Goal: Information Seeking & Learning: Learn about a topic

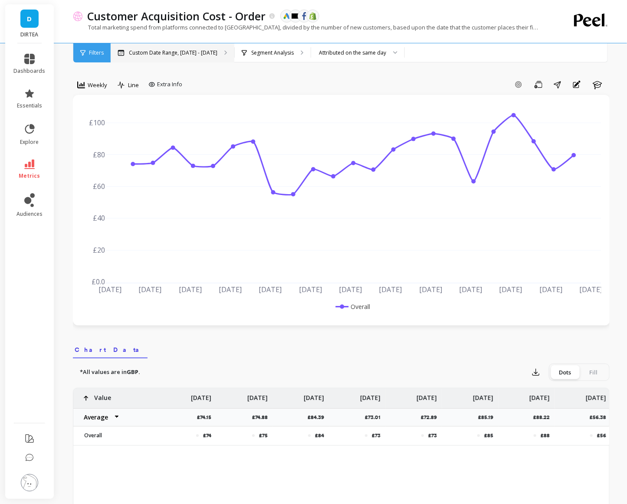
click at [152, 61] on div "Custom Date Range, [DATE] - [DATE]" at bounding box center [173, 52] width 124 height 19
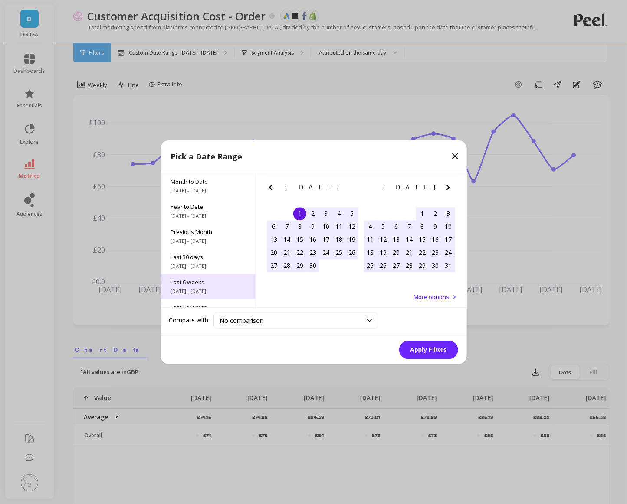
click at [197, 288] on span "[DATE] - [DATE]" at bounding box center [208, 291] width 74 height 7
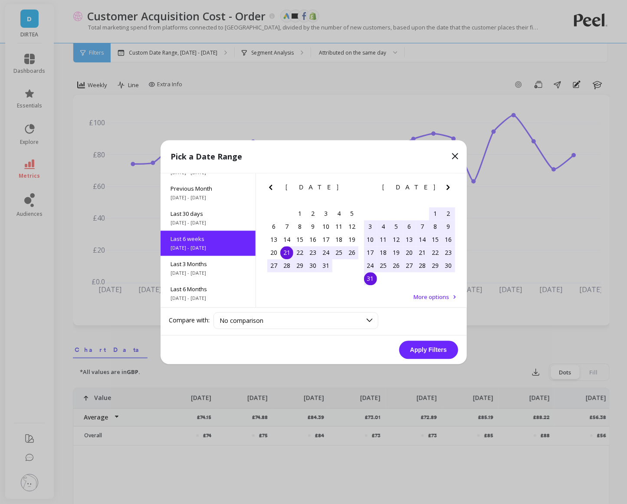
scroll to position [46, 0]
click at [424, 347] on button "Apply Filters" at bounding box center [428, 350] width 59 height 18
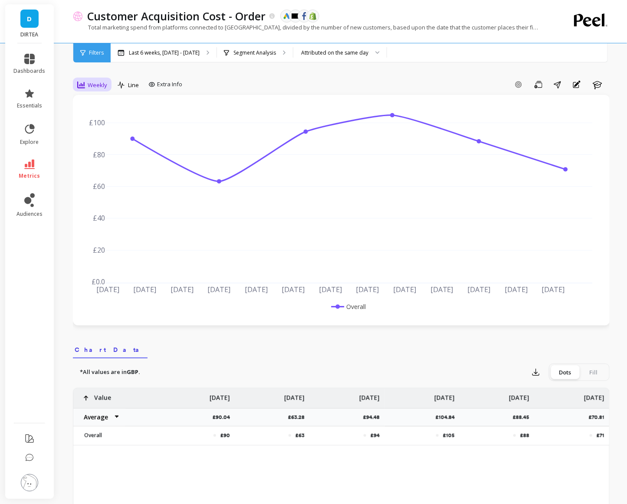
click at [94, 89] on div "Weekly" at bounding box center [92, 85] width 30 height 10
click at [95, 116] on div "Daily" at bounding box center [105, 121] width 60 height 15
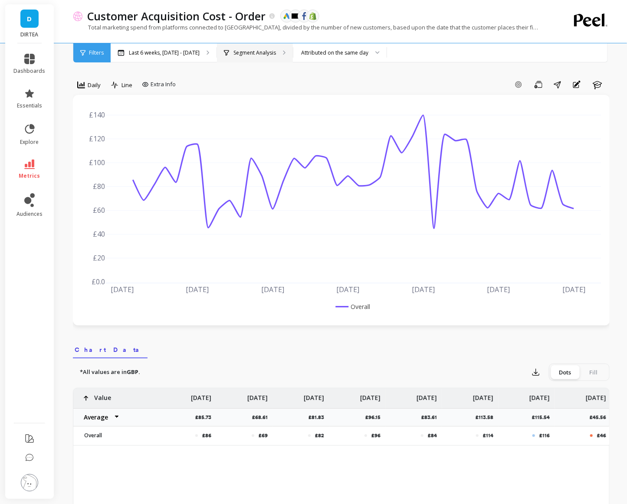
click at [263, 52] on p "Segment Analysis" at bounding box center [254, 52] width 43 height 7
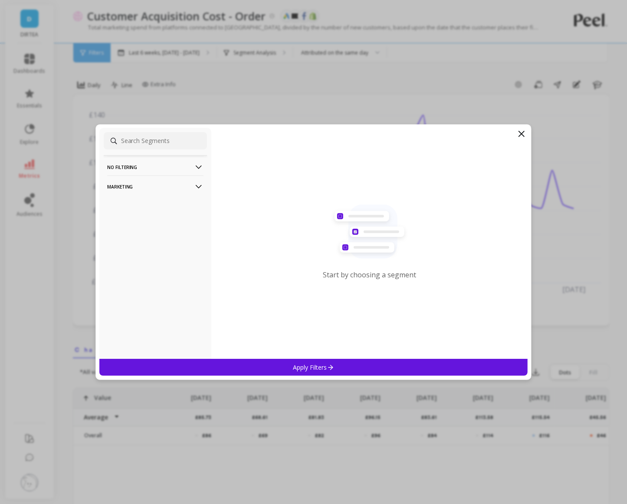
click at [192, 191] on p "Marketing" at bounding box center [155, 187] width 96 height 22
click at [138, 235] on div "Countries" at bounding box center [155, 234] width 103 height 14
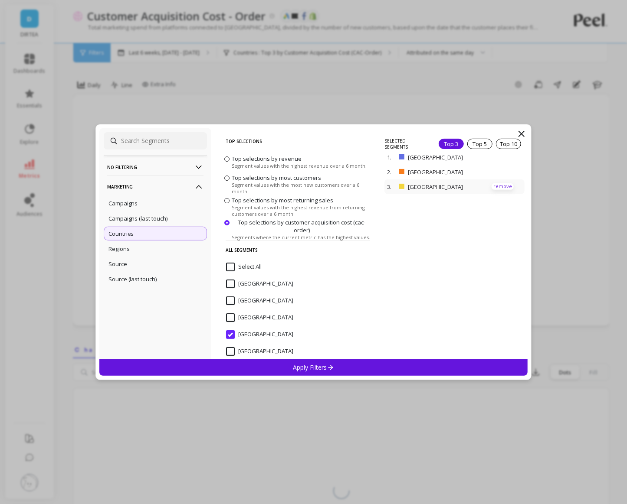
click at [497, 187] on p "remove" at bounding box center [502, 186] width 22 height 7
click at [326, 364] on p "Apply Filters" at bounding box center [313, 367] width 41 height 8
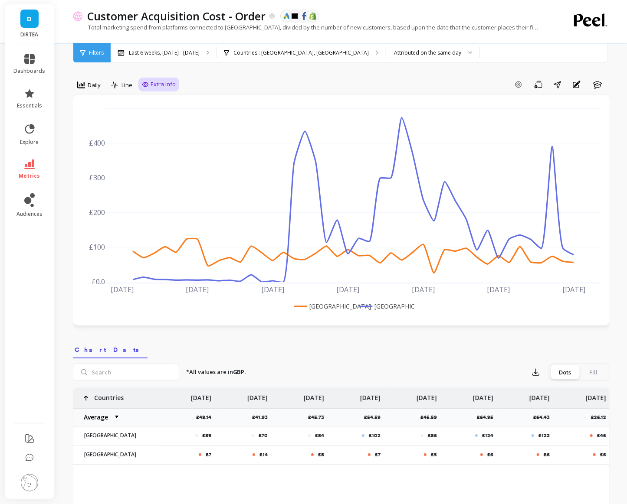
click at [139, 86] on div "Extra Info" at bounding box center [158, 85] width 41 height 14
click at [177, 44] on div "Last 6 weeks, Jul 21 - Aug 31" at bounding box center [164, 52] width 106 height 19
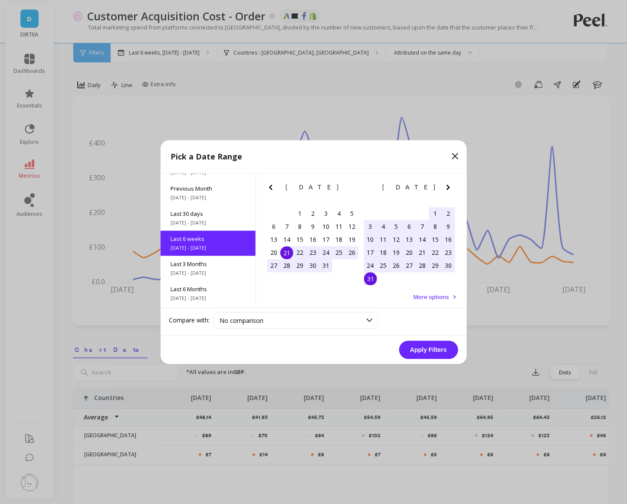
scroll to position [46, 0]
click at [291, 255] on div "21" at bounding box center [286, 252] width 13 height 13
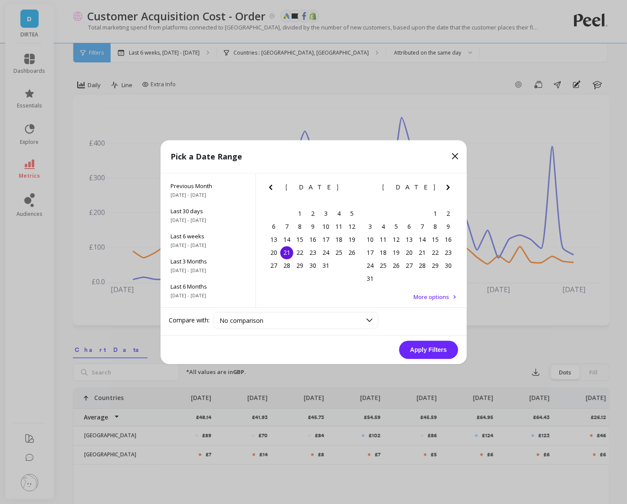
click at [449, 183] on icon "Next Month" at bounding box center [448, 187] width 10 height 10
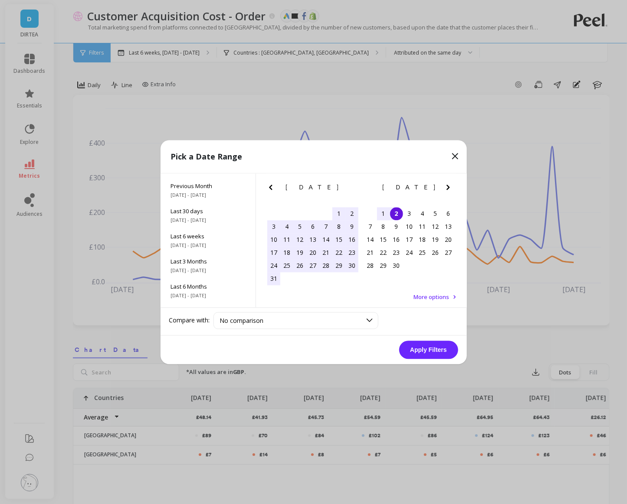
click at [396, 216] on div "2" at bounding box center [396, 213] width 13 height 13
click at [426, 354] on button "Apply Filters" at bounding box center [428, 350] width 59 height 18
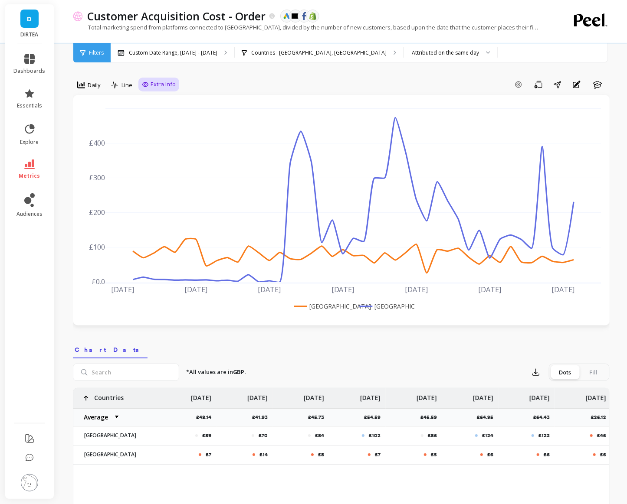
click at [154, 86] on span "Extra Info" at bounding box center [163, 84] width 25 height 9
click at [151, 137] on input "Values" at bounding box center [161, 135] width 30 height 9
checkbox input "true"
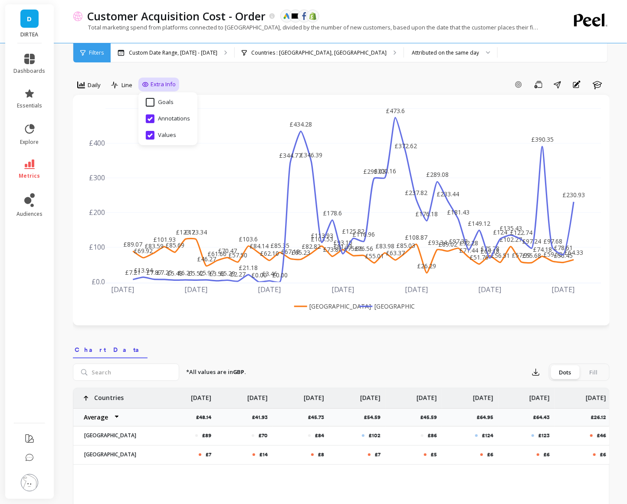
click at [226, 86] on div "Add Goal Save Share Annotations Learn" at bounding box center [394, 85] width 430 height 14
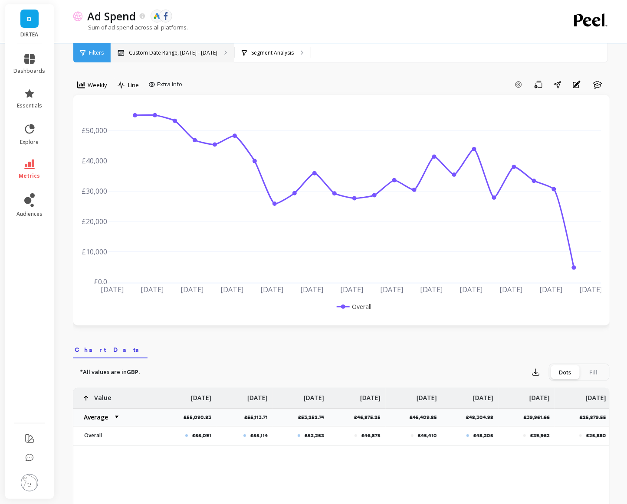
click at [180, 50] on p "Custom Date Range, [DATE] - [DATE]" at bounding box center [173, 52] width 88 height 7
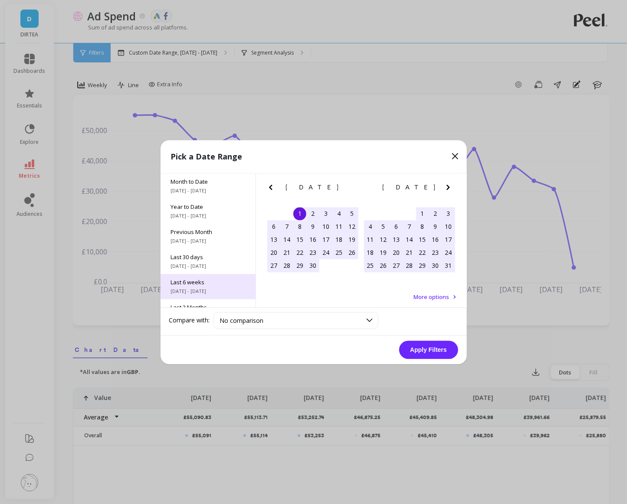
click at [218, 286] on div "Last 6 weeks 7/21/2025 - 8/31/2025" at bounding box center [207, 286] width 95 height 25
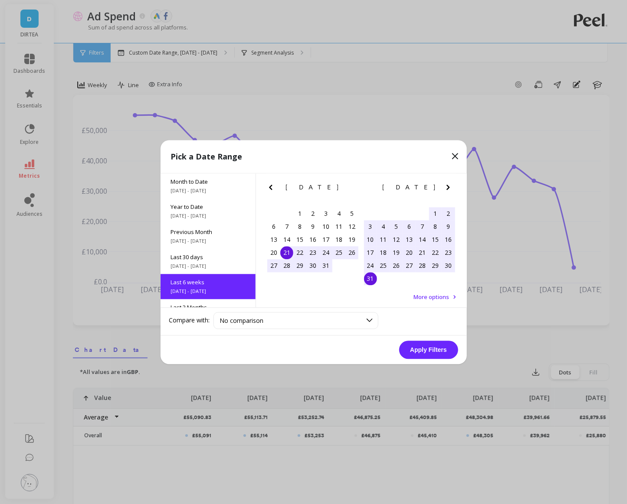
scroll to position [46, 0]
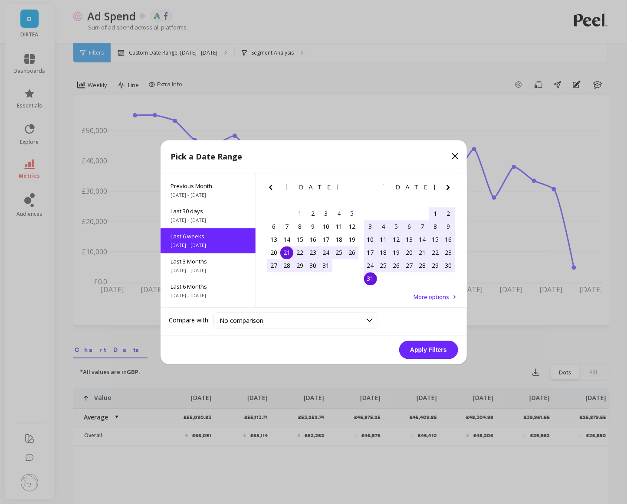
click at [285, 257] on div "21" at bounding box center [286, 252] width 13 height 13
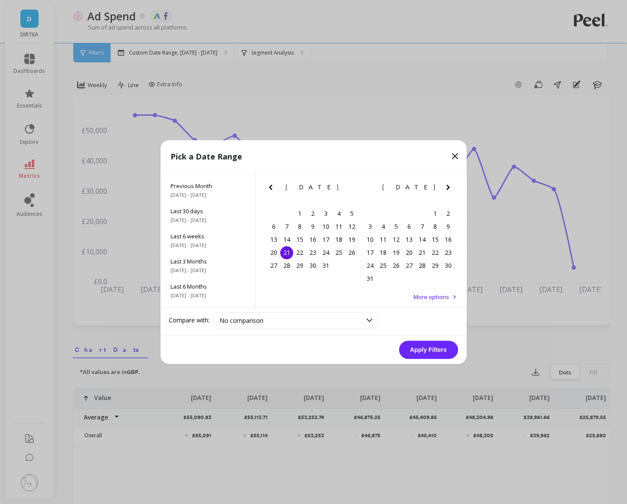
click at [443, 188] on icon "Next Month" at bounding box center [448, 187] width 10 height 10
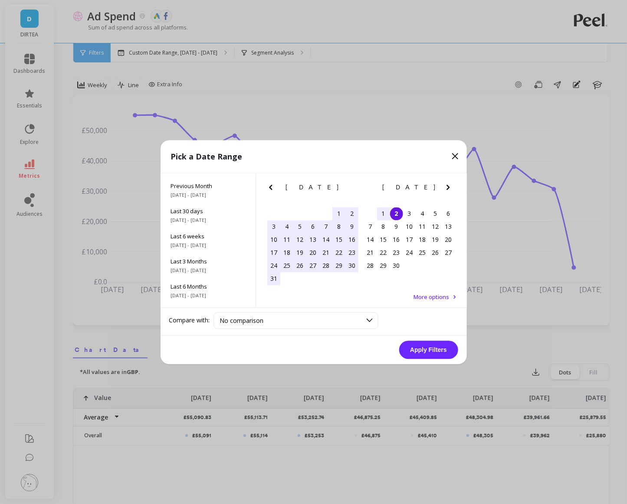
click at [399, 213] on div "2" at bounding box center [396, 213] width 13 height 13
click at [425, 350] on button "Apply Filters" at bounding box center [428, 350] width 59 height 18
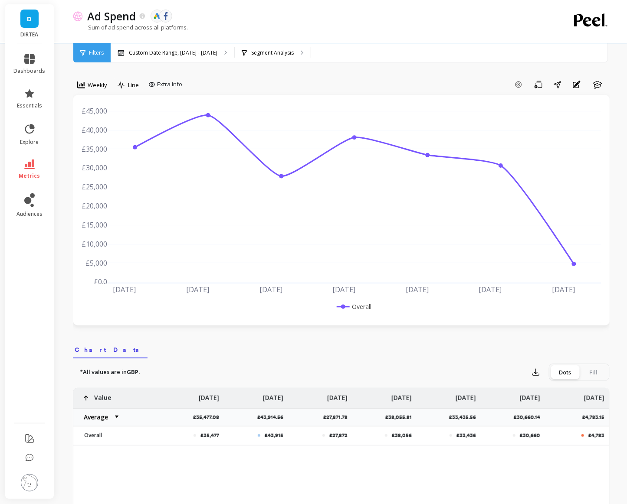
click at [100, 89] on div "Weekly" at bounding box center [92, 85] width 30 height 10
click at [92, 121] on div "Daily" at bounding box center [104, 121] width 49 height 8
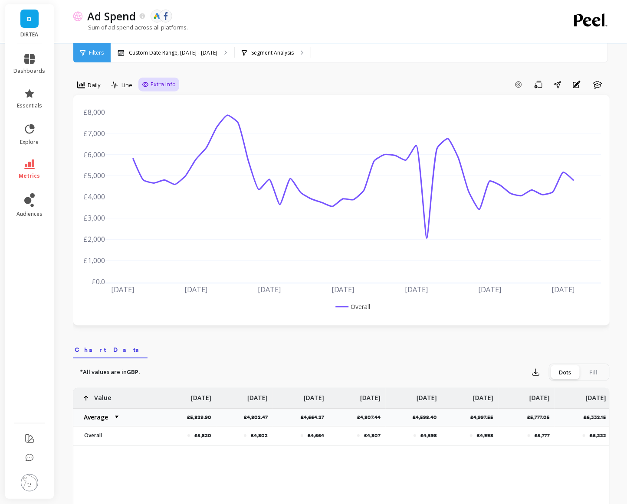
click at [148, 84] on icon at bounding box center [145, 84] width 7 height 7
click at [151, 138] on input "Values" at bounding box center [161, 135] width 30 height 9
checkbox input "true"
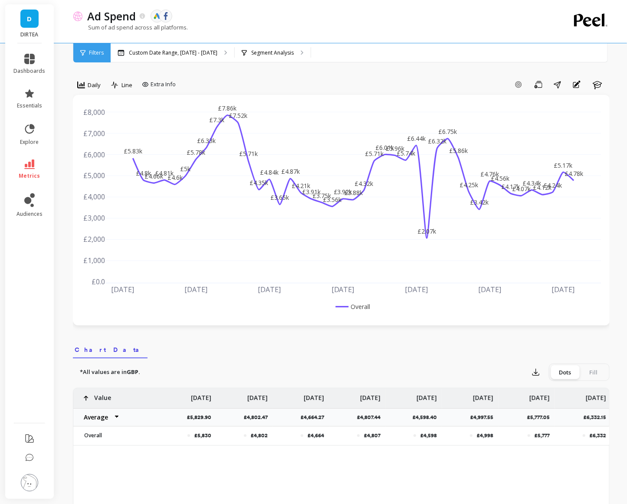
click at [266, 41] on div "Ad Spend The data you are viewing comes from: Google Ads Facebook Ads Sum of ad…" at bounding box center [305, 21] width 465 height 43
click at [264, 53] on p "Segment Analysis" at bounding box center [272, 52] width 43 height 7
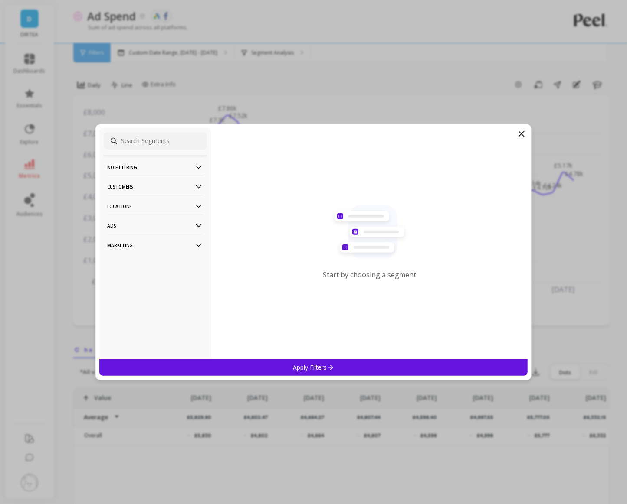
click at [163, 200] on p "Locations" at bounding box center [155, 206] width 96 height 22
click at [134, 224] on p "Countries" at bounding box center [121, 223] width 26 height 8
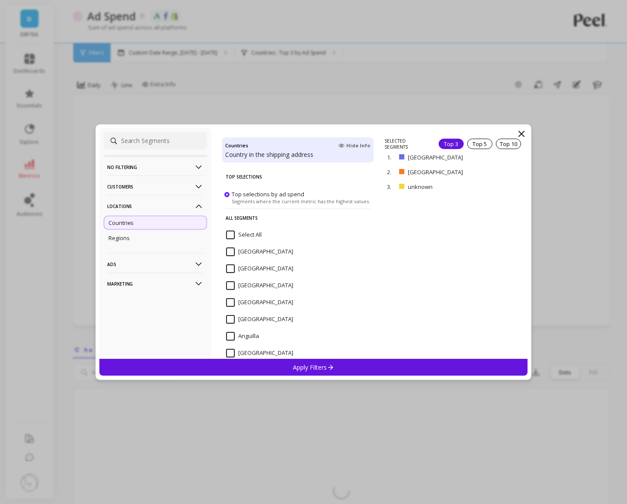
click at [311, 364] on p "Apply Filters" at bounding box center [313, 367] width 41 height 8
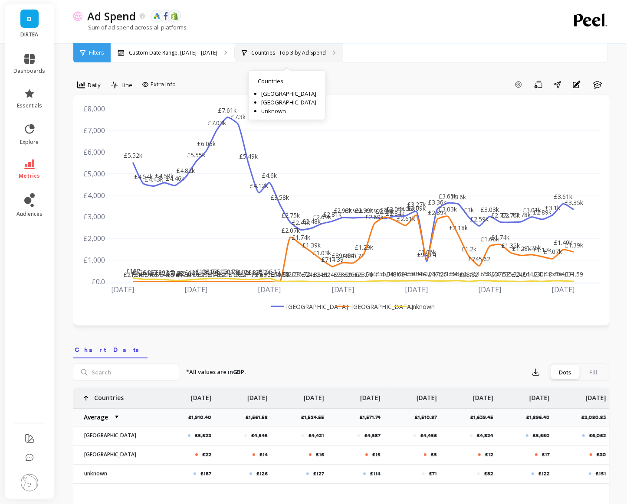
click at [301, 48] on div "Countries : Top 3 by Ad Spend Countries : United Kingdom United States unknown" at bounding box center [289, 52] width 108 height 19
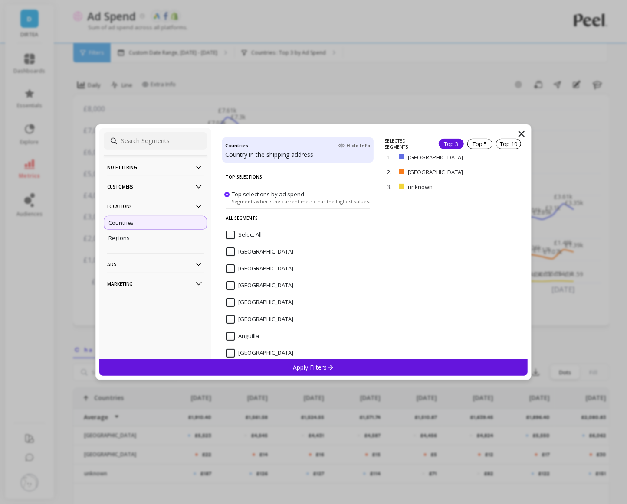
click at [0, 0] on p "remove" at bounding box center [0, 0] width 0 height 0
click at [346, 370] on div "Apply Filters" at bounding box center [313, 367] width 429 height 17
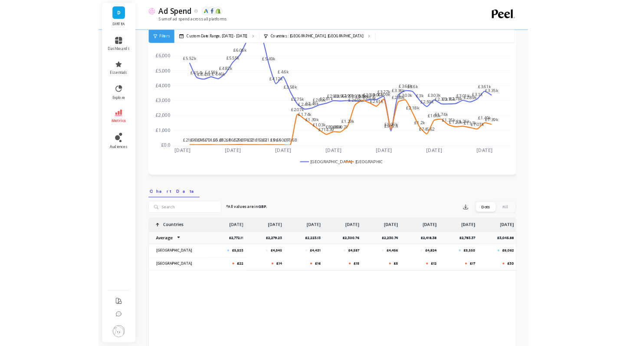
scroll to position [74, 0]
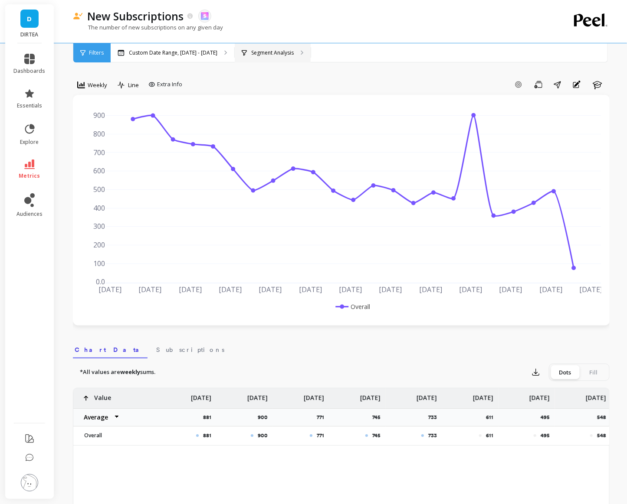
click at [269, 56] on p "Segment Analysis" at bounding box center [272, 52] width 43 height 7
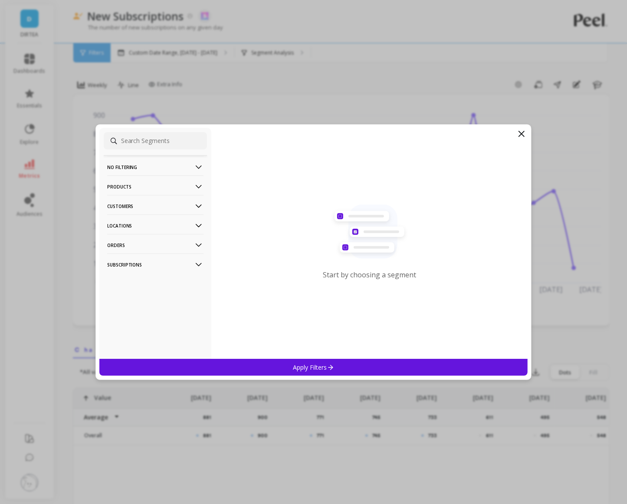
click at [188, 206] on p "Customers" at bounding box center [155, 206] width 96 height 22
click at [178, 262] on p "Locations" at bounding box center [155, 264] width 96 height 22
click at [151, 299] on div "Countries" at bounding box center [155, 296] width 103 height 14
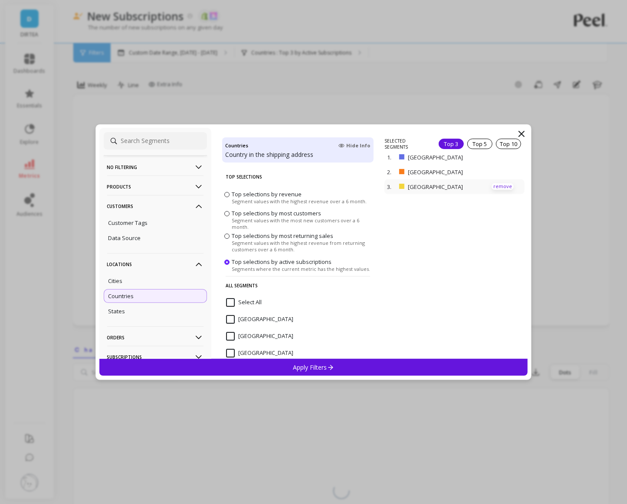
click at [501, 183] on p "remove" at bounding box center [502, 186] width 22 height 7
click at [519, 133] on icon at bounding box center [521, 134] width 10 height 10
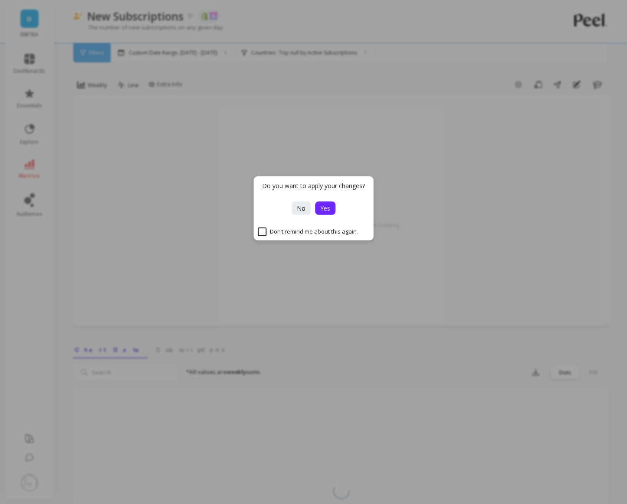
click at [328, 206] on span "Yes" at bounding box center [325, 208] width 10 height 8
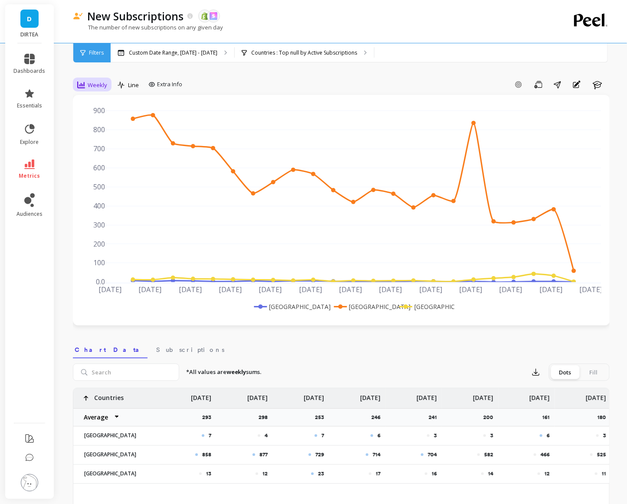
click at [100, 82] on span "Weekly" at bounding box center [98, 85] width 20 height 8
click at [103, 123] on div "Daily" at bounding box center [104, 121] width 49 height 8
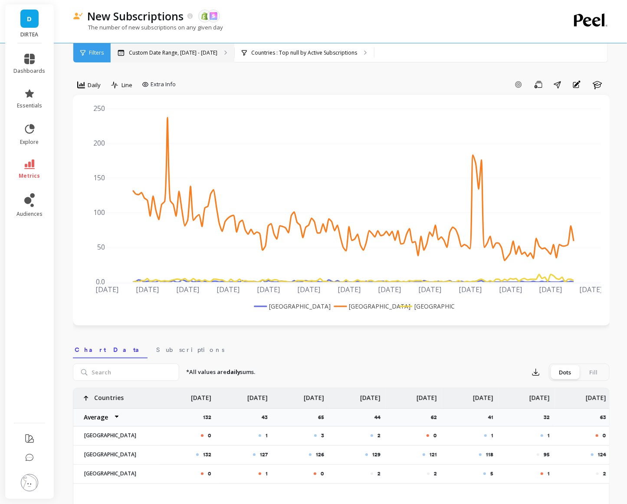
click at [190, 49] on p "Custom Date Range, [DATE] - [DATE]" at bounding box center [173, 52] width 88 height 7
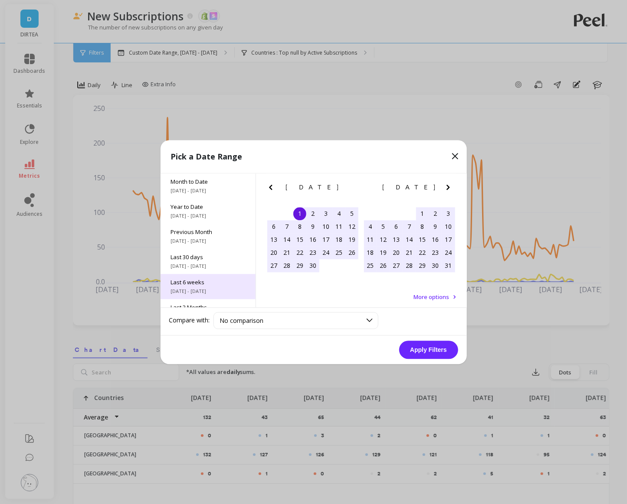
click at [214, 289] on span "7/21/2025 - 8/31/2025" at bounding box center [208, 291] width 74 height 7
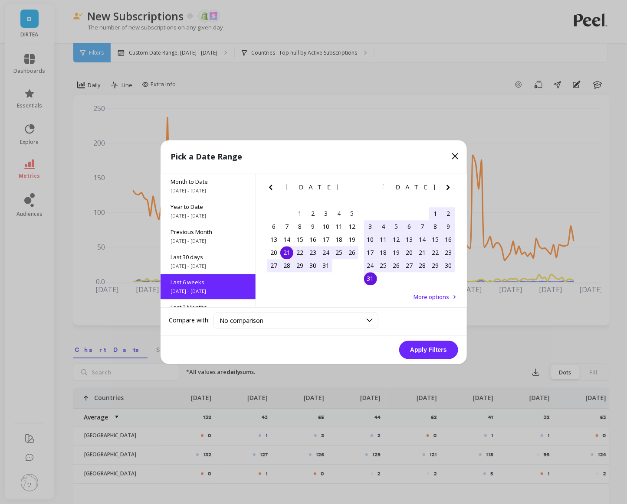
scroll to position [46, 0]
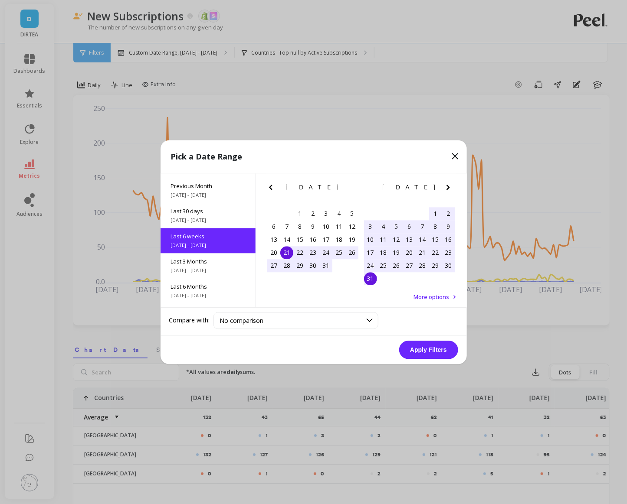
click at [420, 350] on button "Apply Filters" at bounding box center [428, 350] width 59 height 18
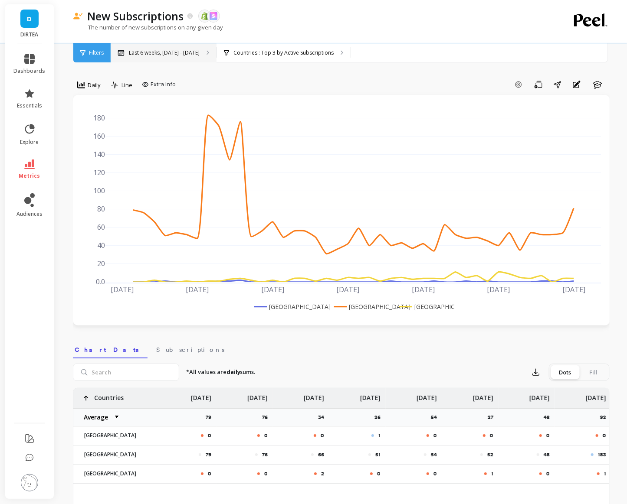
click at [167, 55] on p "Last 6 weeks, Jul 21 - Aug 31" at bounding box center [164, 52] width 71 height 7
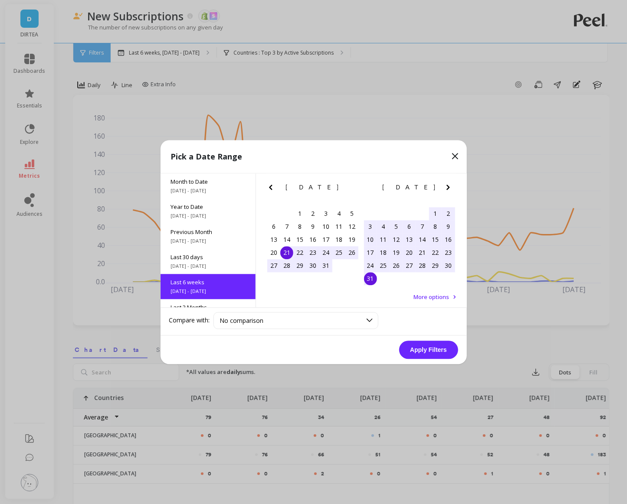
scroll to position [46, 0]
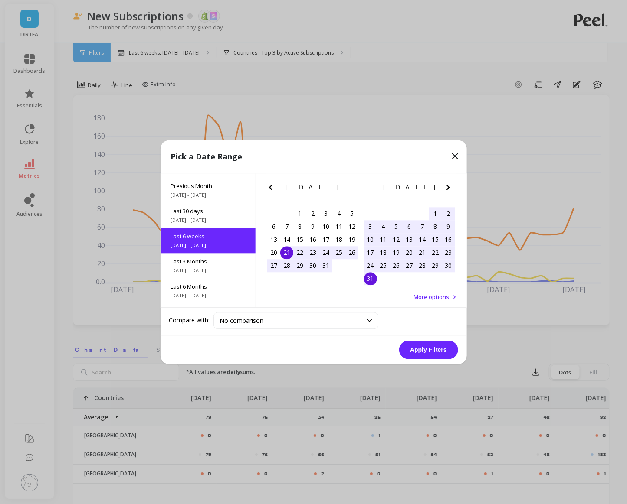
click at [290, 252] on div "21" at bounding box center [286, 252] width 13 height 13
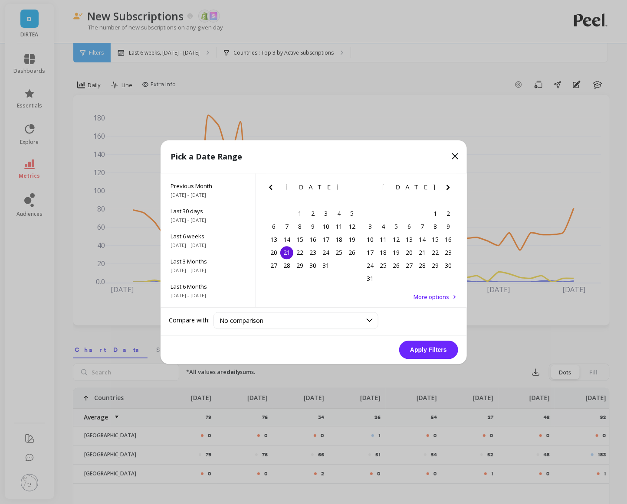
click at [451, 185] on icon "Next Month" at bounding box center [448, 187] width 10 height 10
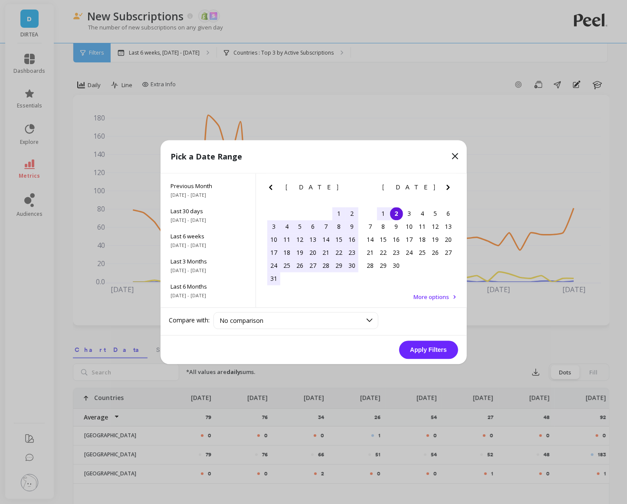
click at [399, 214] on div "2" at bounding box center [396, 213] width 13 height 13
click at [428, 346] on button "Apply Filters" at bounding box center [428, 350] width 59 height 18
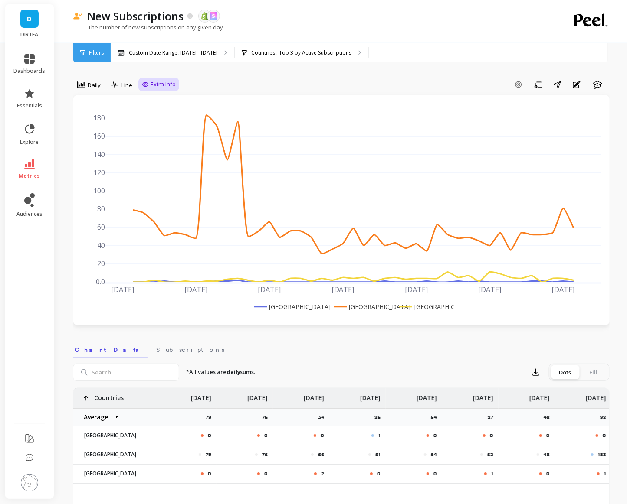
click at [156, 84] on span "Extra Info" at bounding box center [163, 84] width 25 height 9
click at [154, 131] on input "Values" at bounding box center [161, 135] width 30 height 9
checkbox input "true"
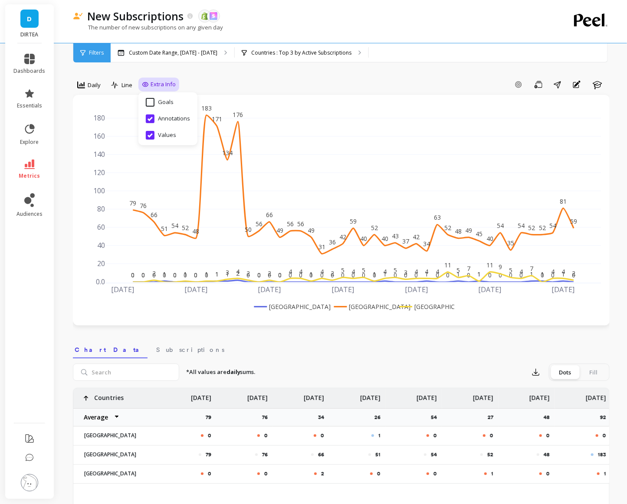
click at [251, 79] on div "Add Goal Save Share Annotations Learn" at bounding box center [394, 85] width 430 height 14
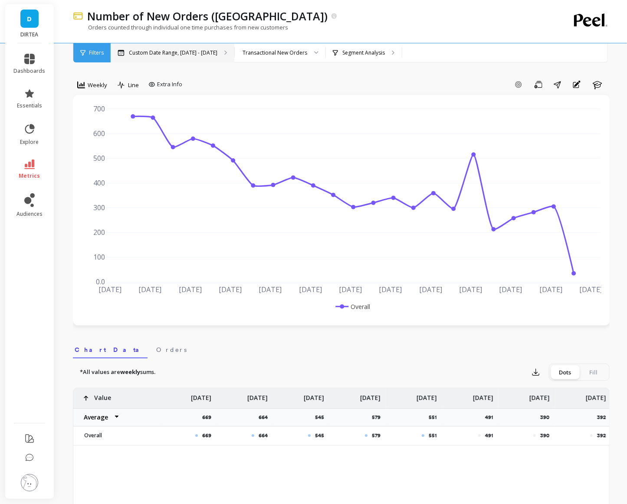
click at [210, 54] on p "Custom Date Range, [DATE] - [DATE]" at bounding box center [173, 52] width 88 height 7
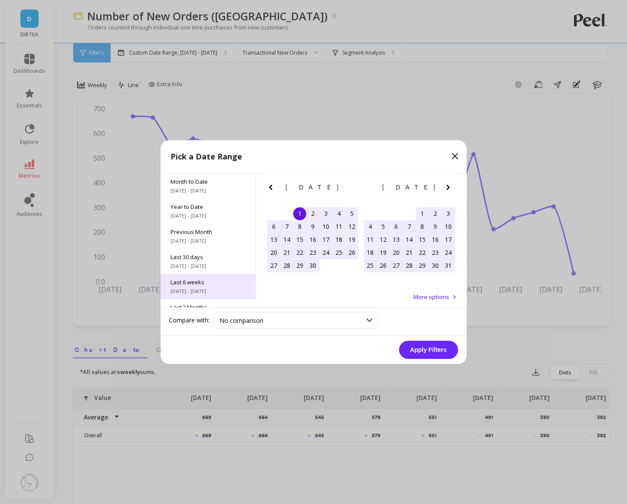
click at [212, 280] on span "Last 6 weeks" at bounding box center [208, 282] width 74 height 8
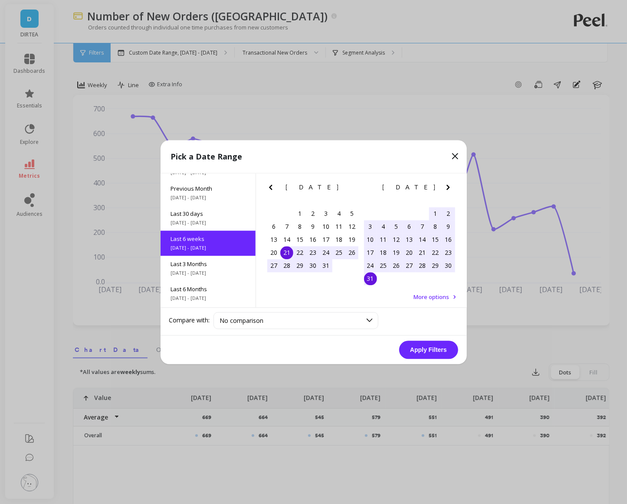
scroll to position [46, 0]
click at [293, 251] on div "21" at bounding box center [286, 252] width 13 height 13
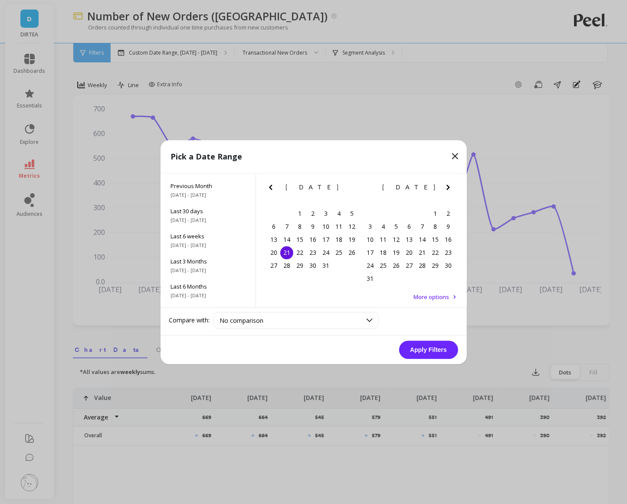
click at [448, 190] on icon "Next Month" at bounding box center [448, 187] width 10 height 10
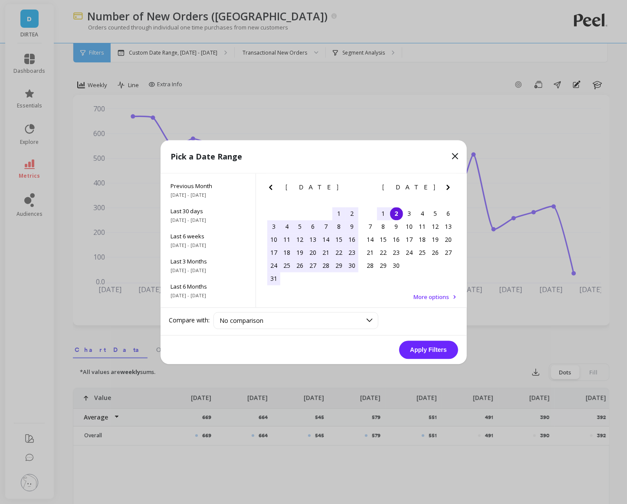
click at [397, 215] on div "2" at bounding box center [396, 213] width 13 height 13
click at [423, 351] on button "Apply Filters" at bounding box center [428, 350] width 59 height 18
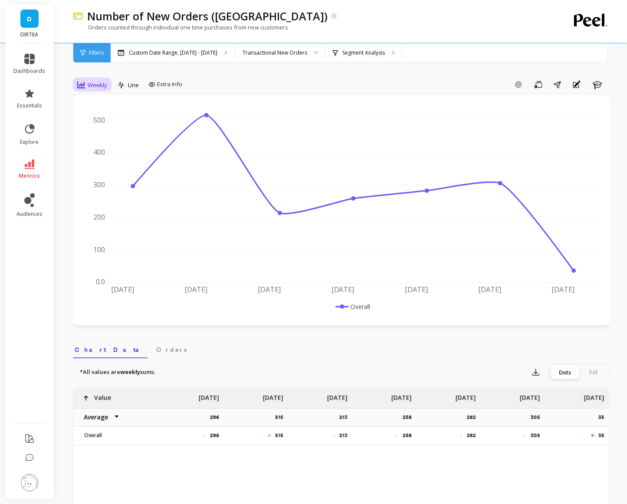
click at [94, 88] on span "Weekly" at bounding box center [98, 85] width 20 height 8
click at [93, 121] on div "Daily" at bounding box center [104, 121] width 49 height 8
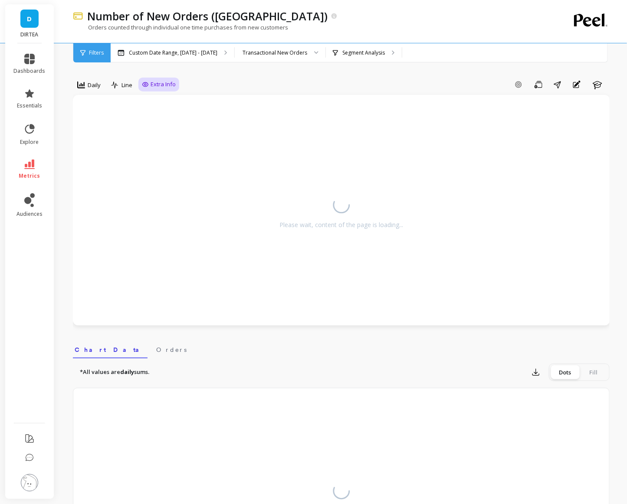
click at [157, 86] on span "Extra Info" at bounding box center [163, 84] width 25 height 9
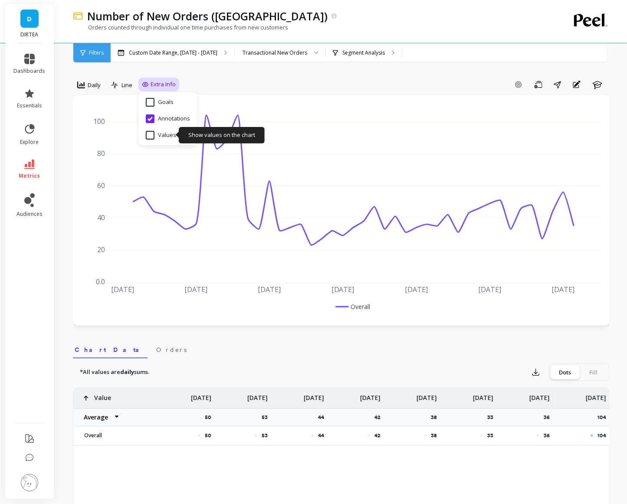
click at [154, 136] on input "Values" at bounding box center [161, 135] width 30 height 9
checkbox input "true"
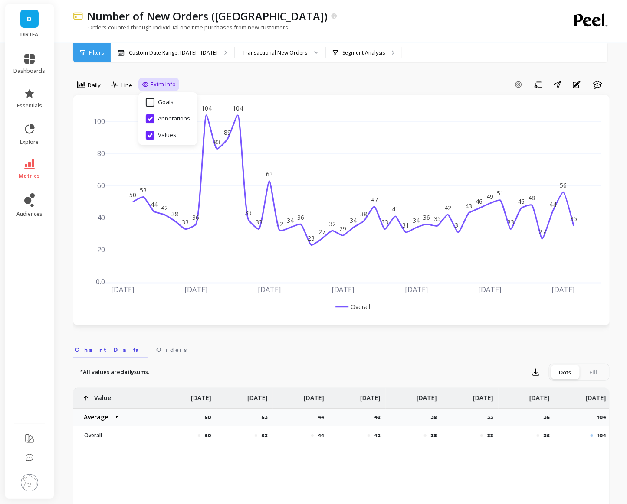
click at [292, 90] on div "Add Goal Save Share Annotations Learn" at bounding box center [394, 85] width 430 height 14
click at [378, 51] on div "Segment Analysis" at bounding box center [364, 52] width 76 height 19
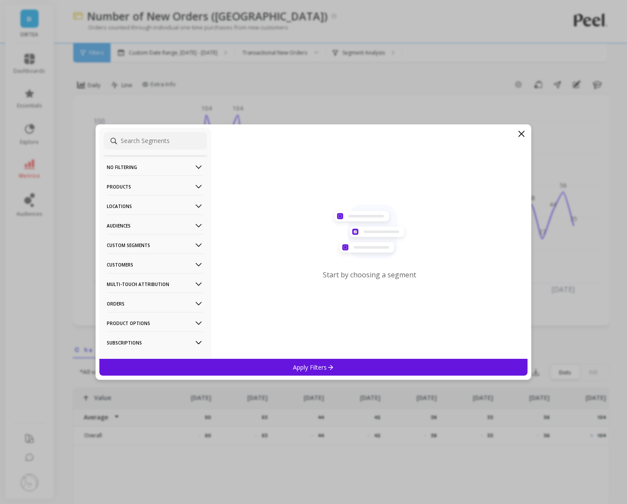
click at [161, 204] on p "Locations" at bounding box center [155, 206] width 96 height 22
click at [141, 236] on div "Countries" at bounding box center [155, 238] width 103 height 14
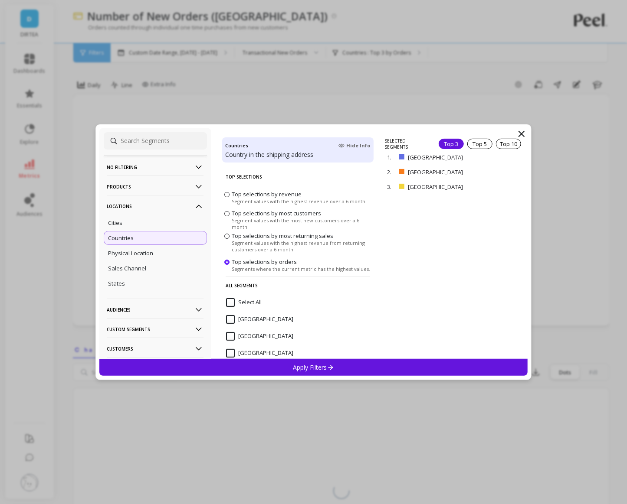
click at [309, 372] on div "Apply Filters" at bounding box center [313, 367] width 429 height 17
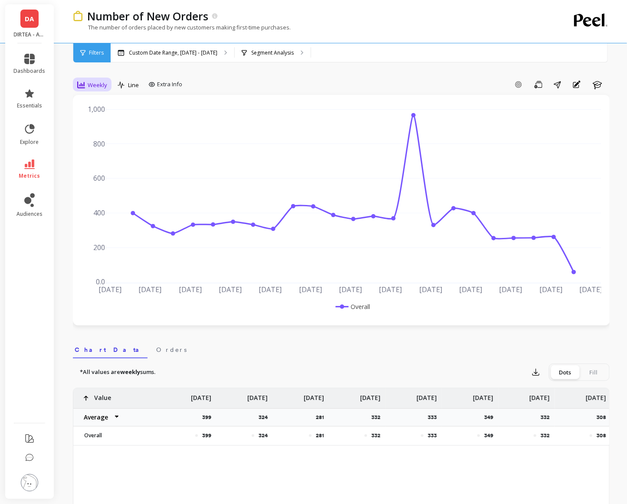
click at [79, 86] on icon at bounding box center [81, 85] width 8 height 8
click at [90, 151] on div "Monthly" at bounding box center [104, 154] width 49 height 8
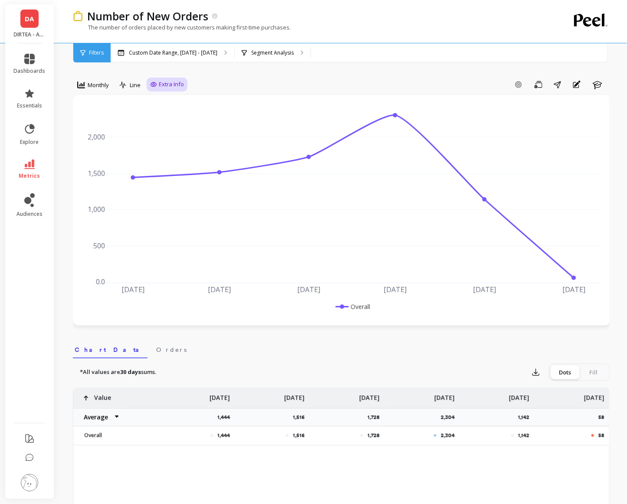
click at [162, 84] on span "Extra Info" at bounding box center [171, 84] width 25 height 9
click at [163, 129] on div "Show values on the chart Values" at bounding box center [176, 135] width 52 height 16
checkbox input "true"
click at [262, 85] on div "Add Goal Save Share Annotations Learn" at bounding box center [398, 85] width 422 height 14
click at [33, 14] on span "DA" at bounding box center [29, 19] width 9 height 10
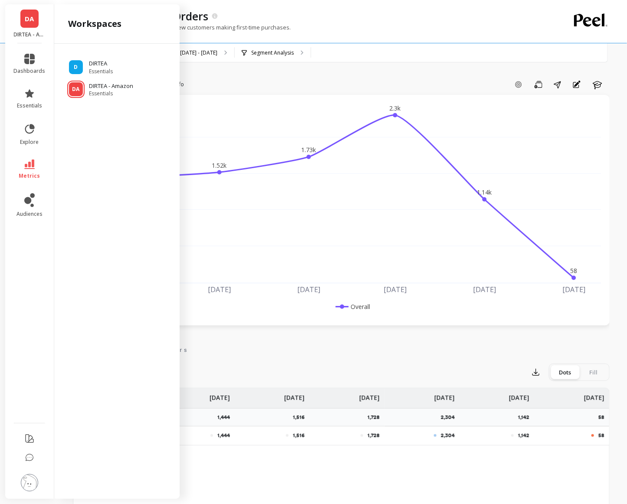
click at [88, 75] on ul "D DIRTEA Essentials DA DIRTEA - Amazon Essentials" at bounding box center [116, 74] width 111 height 45
click at [78, 69] on div "D" at bounding box center [76, 67] width 14 height 14
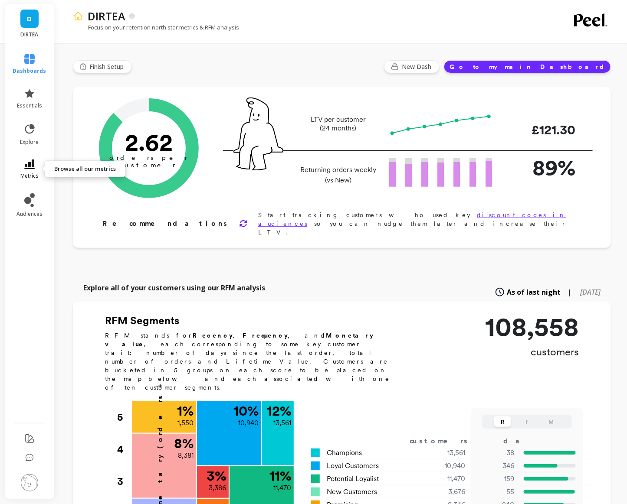
click at [31, 169] on link "metrics" at bounding box center [29, 170] width 33 height 20
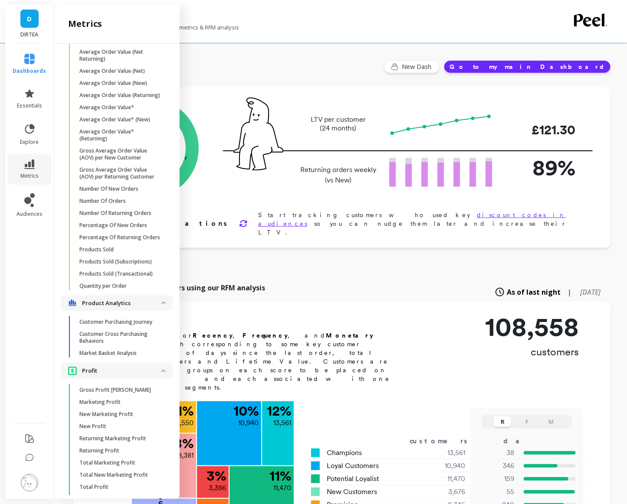
scroll to position [1448, 0]
click at [121, 197] on p "Number Of Orders" at bounding box center [102, 200] width 46 height 7
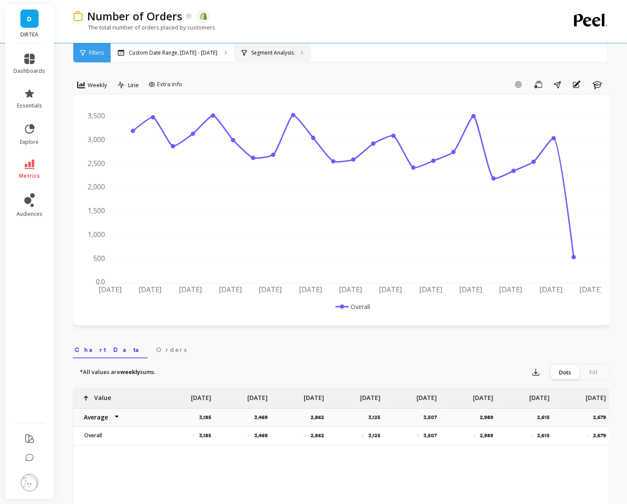
click at [254, 49] on p "Segment Analysis" at bounding box center [272, 52] width 43 height 7
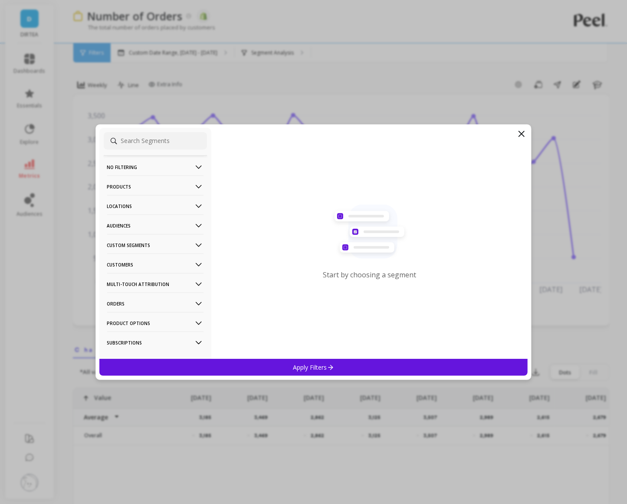
click at [133, 202] on p "Locations" at bounding box center [155, 206] width 96 height 22
click at [135, 242] on div "Countries" at bounding box center [155, 238] width 103 height 14
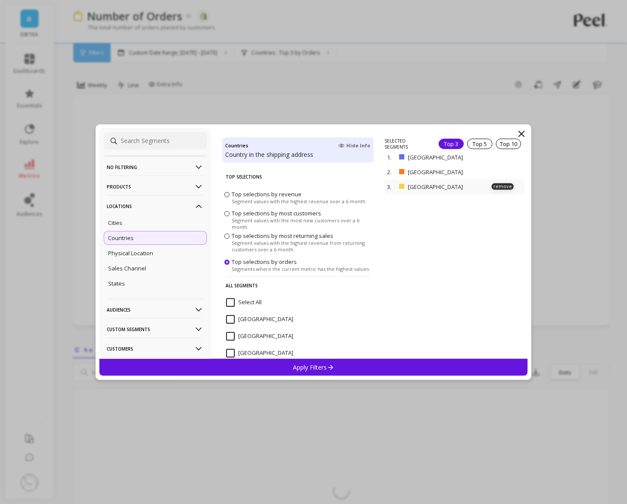
click at [504, 188] on div "3. [GEOGRAPHIC_DATA] remove" at bounding box center [454, 187] width 140 height 15
click at [504, 185] on p "remove" at bounding box center [502, 186] width 22 height 7
click at [335, 367] on div "Apply Filters" at bounding box center [313, 367] width 429 height 17
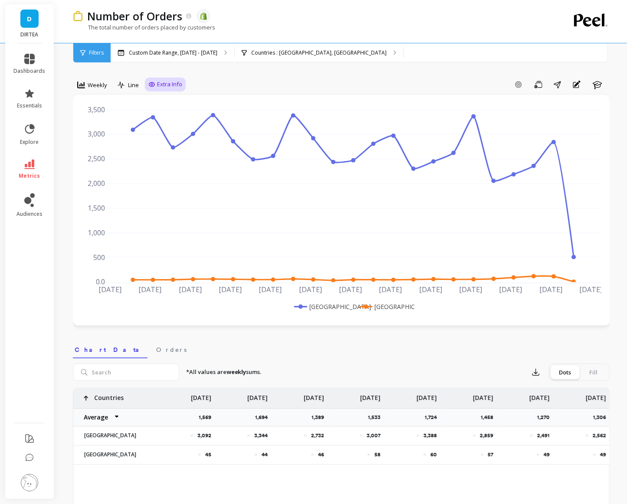
click at [164, 85] on span "Extra Info" at bounding box center [169, 84] width 25 height 9
click at [157, 137] on input "Values" at bounding box center [167, 135] width 30 height 9
checkbox input "true"
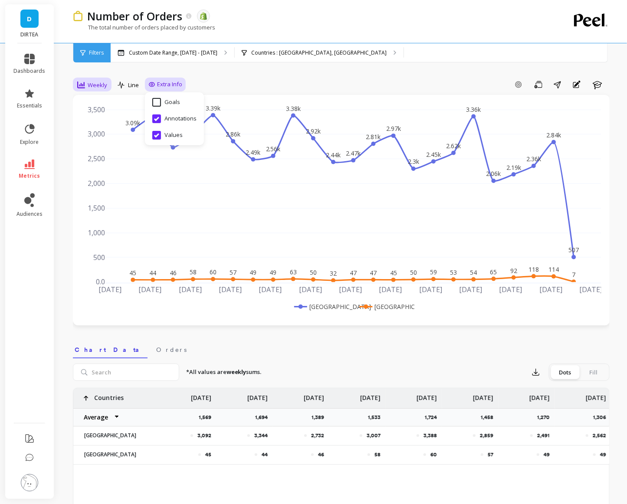
click at [94, 86] on span "Weekly" at bounding box center [98, 85] width 20 height 8
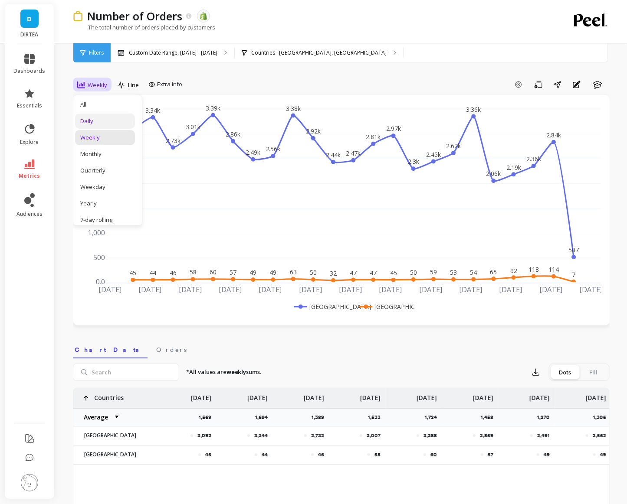
click at [92, 123] on div "Daily" at bounding box center [104, 121] width 49 height 8
